Goal: Navigation & Orientation: Find specific page/section

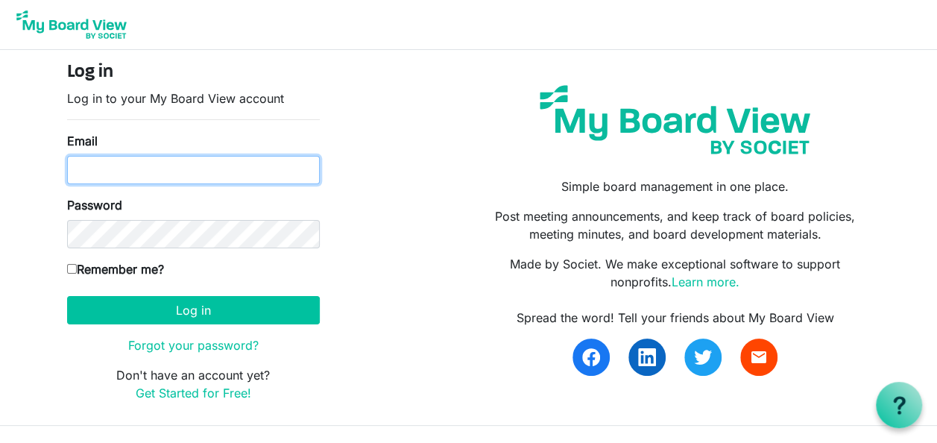
type input "lbaumparr@yahoo.com"
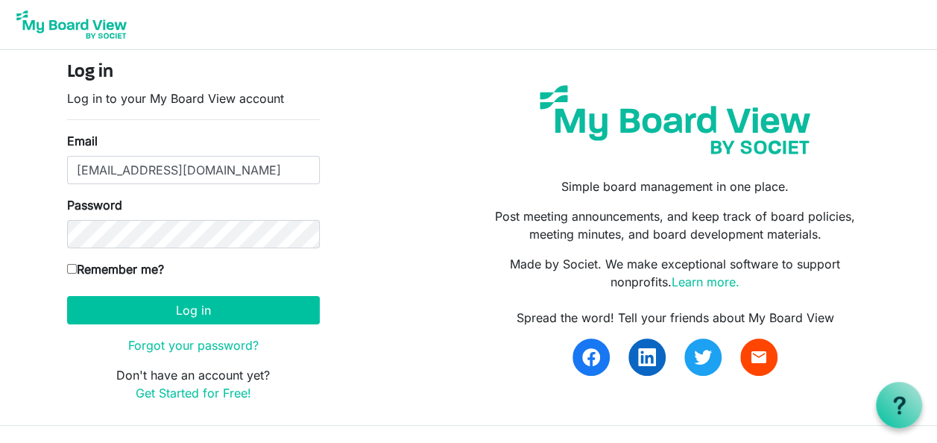
click at [75, 268] on input "Remember me?" at bounding box center [72, 269] width 10 height 10
checkbox input "true"
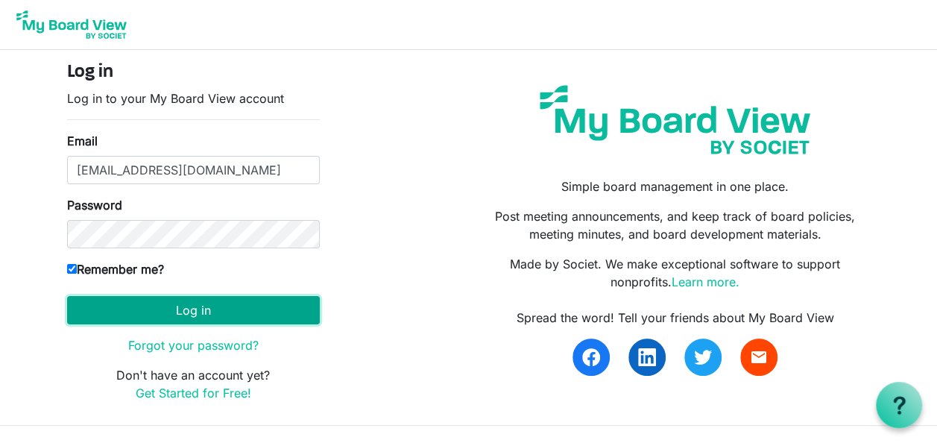
click at [177, 312] on button "Log in" at bounding box center [193, 310] width 253 height 28
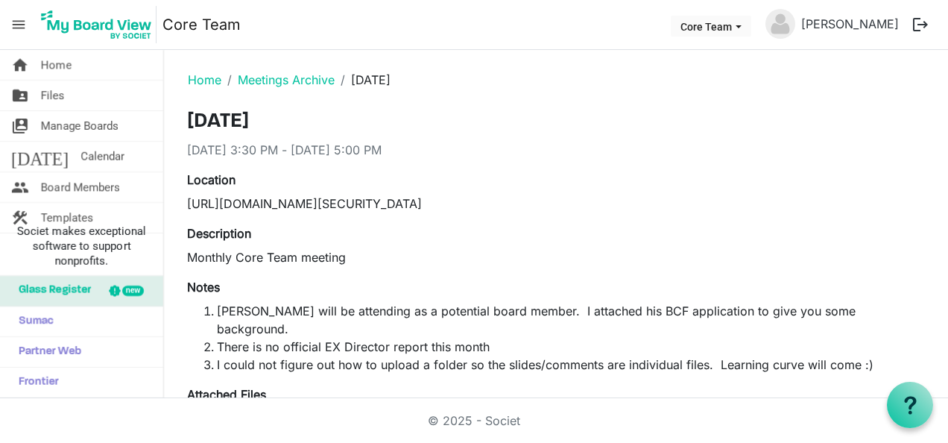
click at [58, 72] on span "Home" at bounding box center [56, 65] width 31 height 30
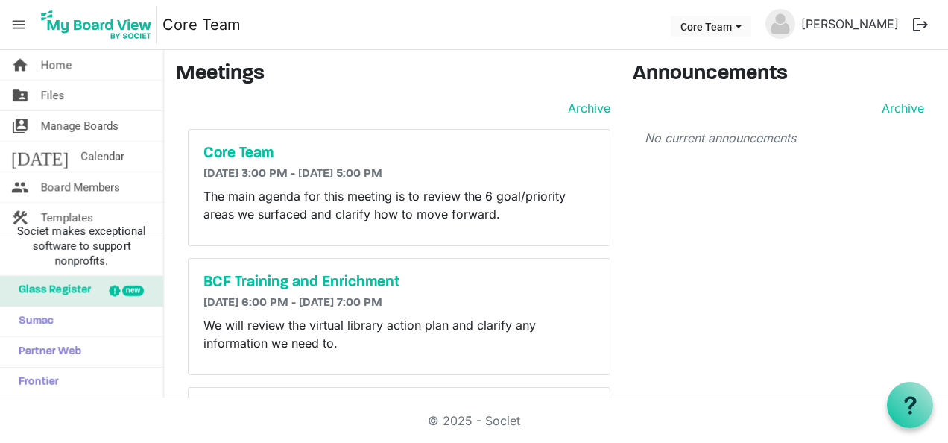
click at [261, 170] on h6 "[DATE] 3:00 PM - [DATE] 5:00 PM" at bounding box center [398, 174] width 391 height 14
click at [231, 157] on h5 "Core Team" at bounding box center [398, 154] width 391 height 18
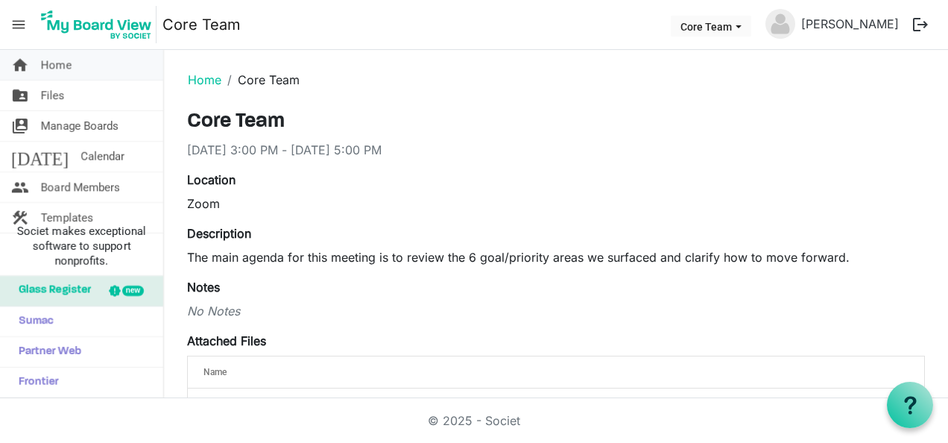
click at [49, 64] on span "Home" at bounding box center [56, 65] width 31 height 30
